Goal: Answer question/provide support

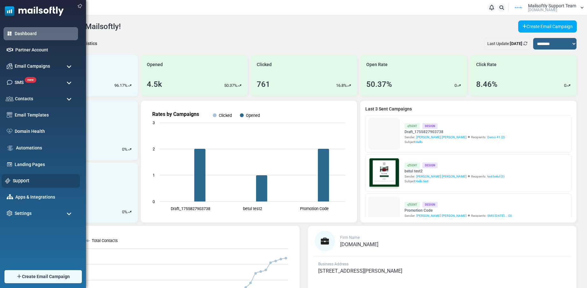
click at [19, 181] on link "Support" at bounding box center [45, 180] width 64 height 7
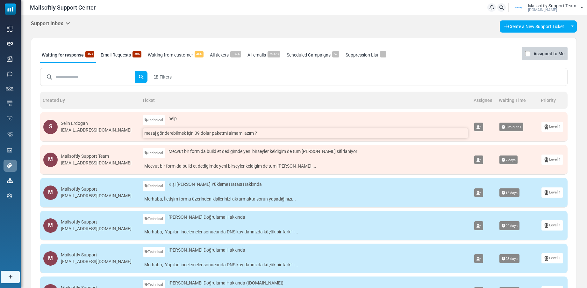
click at [220, 134] on link "mesaj gönderebilmek için 39 dolar paketmi almam lazım ?" at bounding box center [305, 133] width 325 height 10
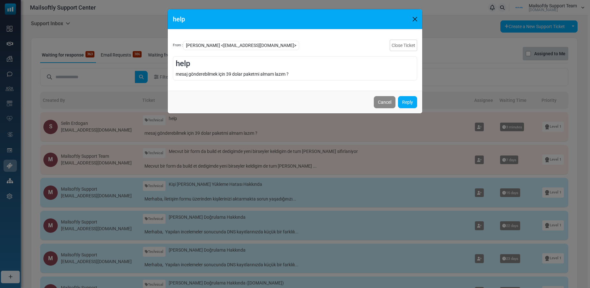
click at [414, 17] on button "Close" at bounding box center [415, 19] width 10 height 10
